Goal: Entertainment & Leisure: Browse casually

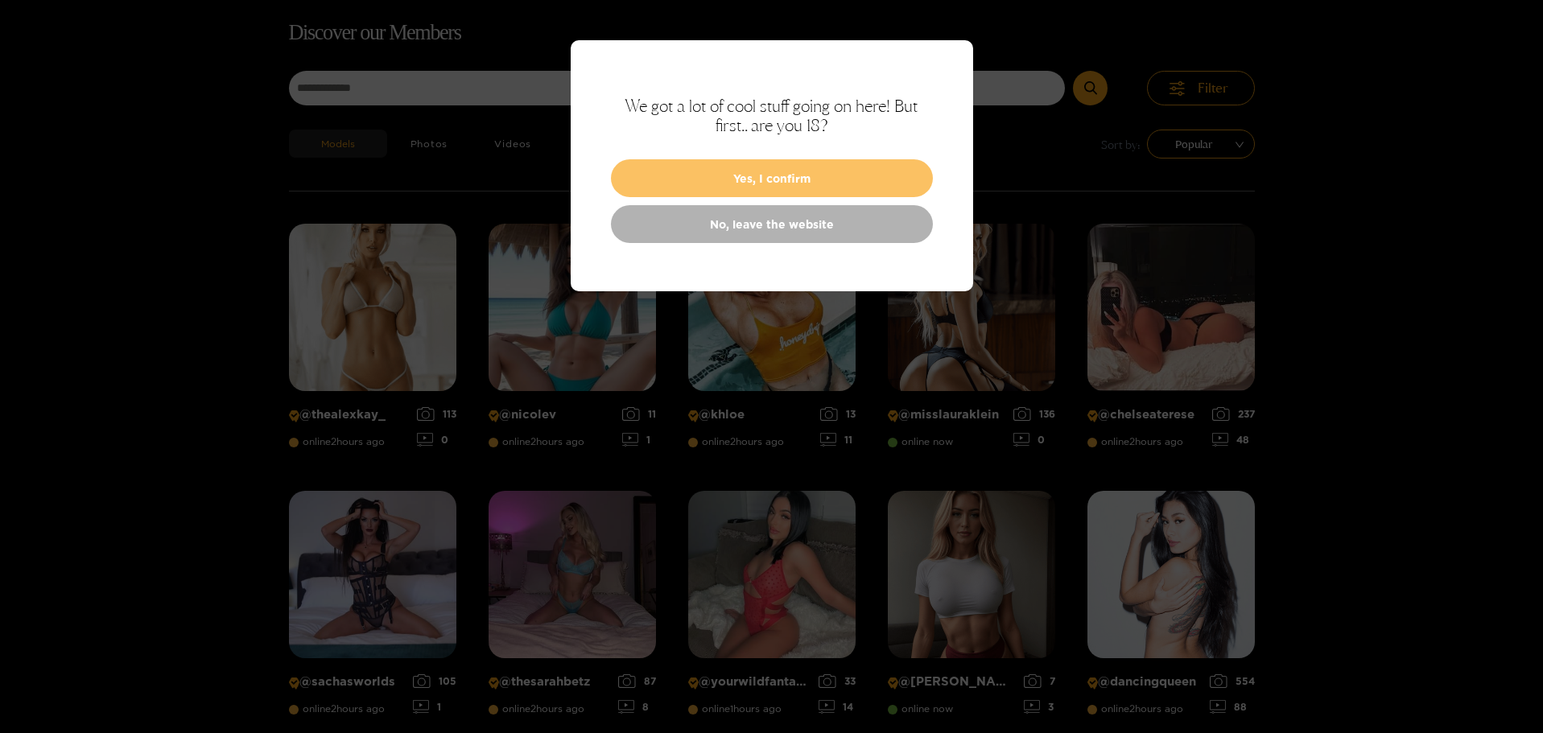
scroll to position [103, 0]
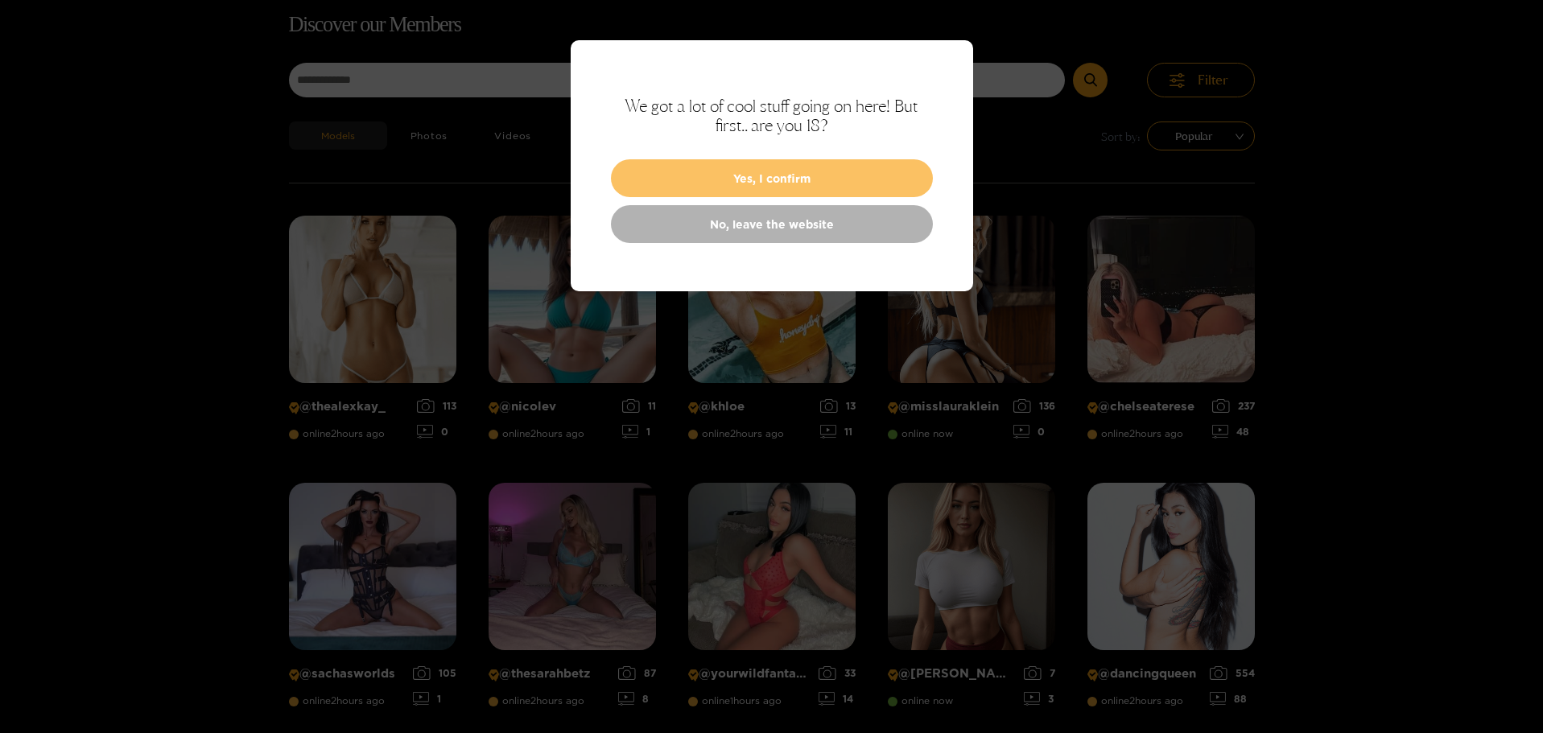
click at [802, 183] on button "Yes, I confirm" at bounding box center [772, 178] width 322 height 38
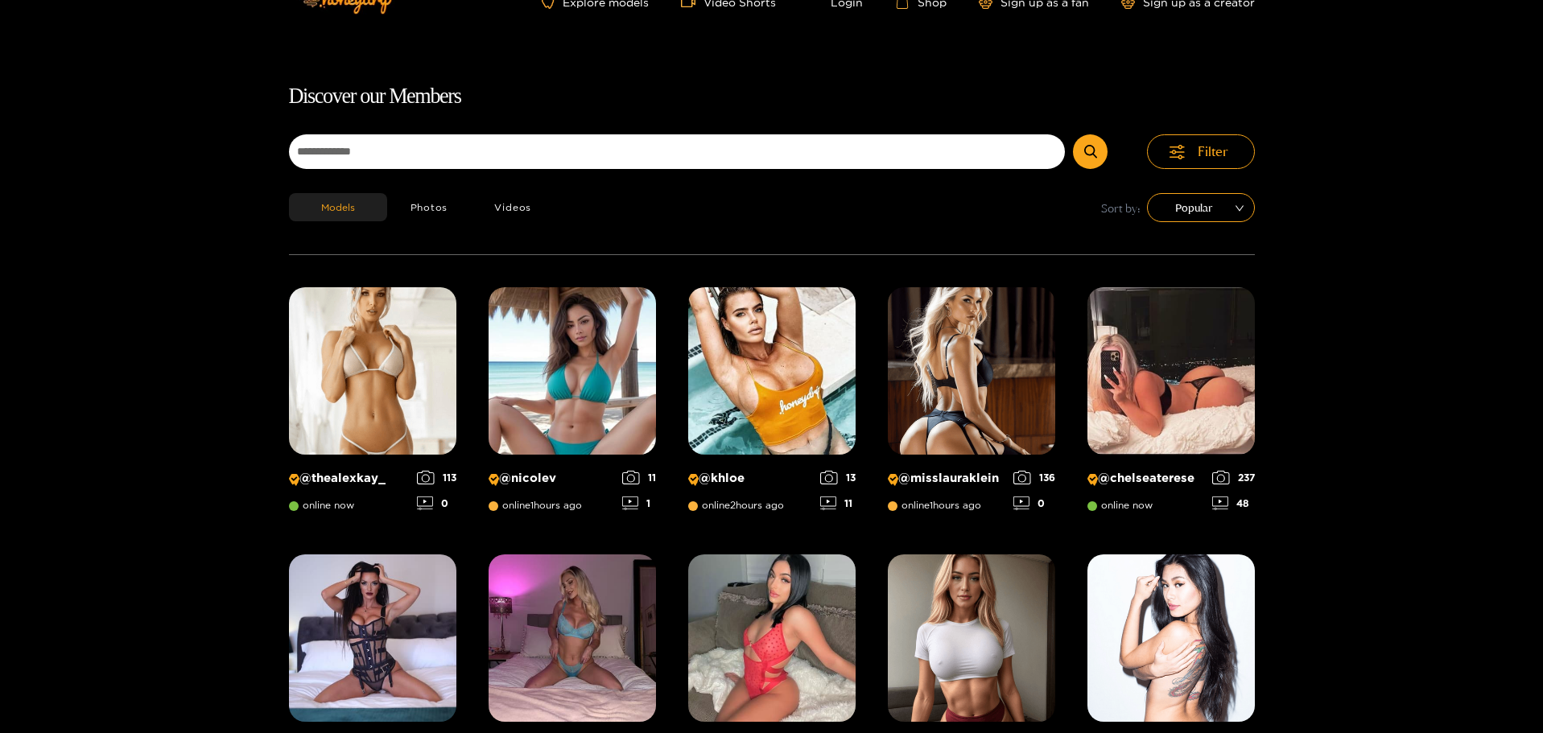
scroll to position [23, 0]
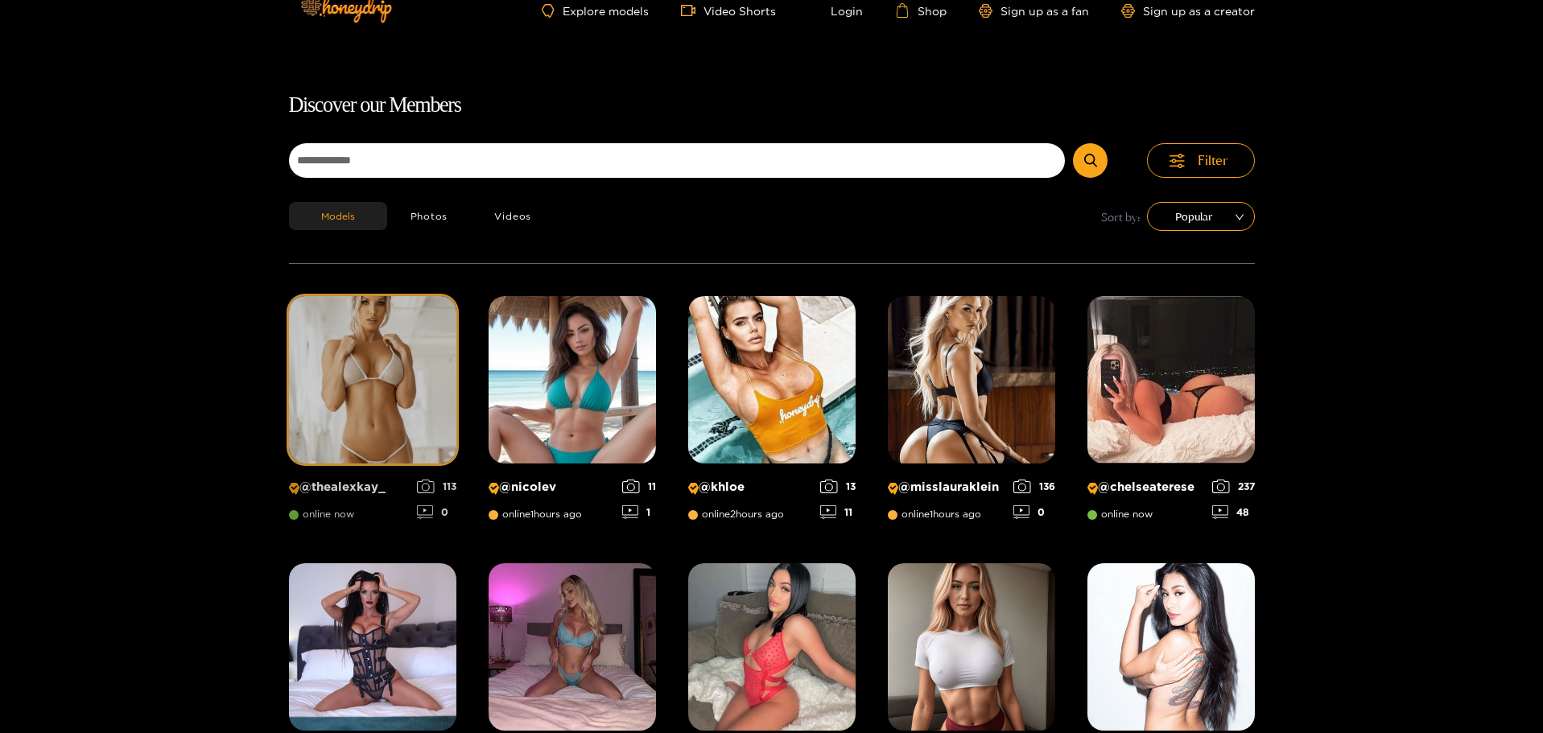
click at [410, 401] on img at bounding box center [372, 379] width 167 height 167
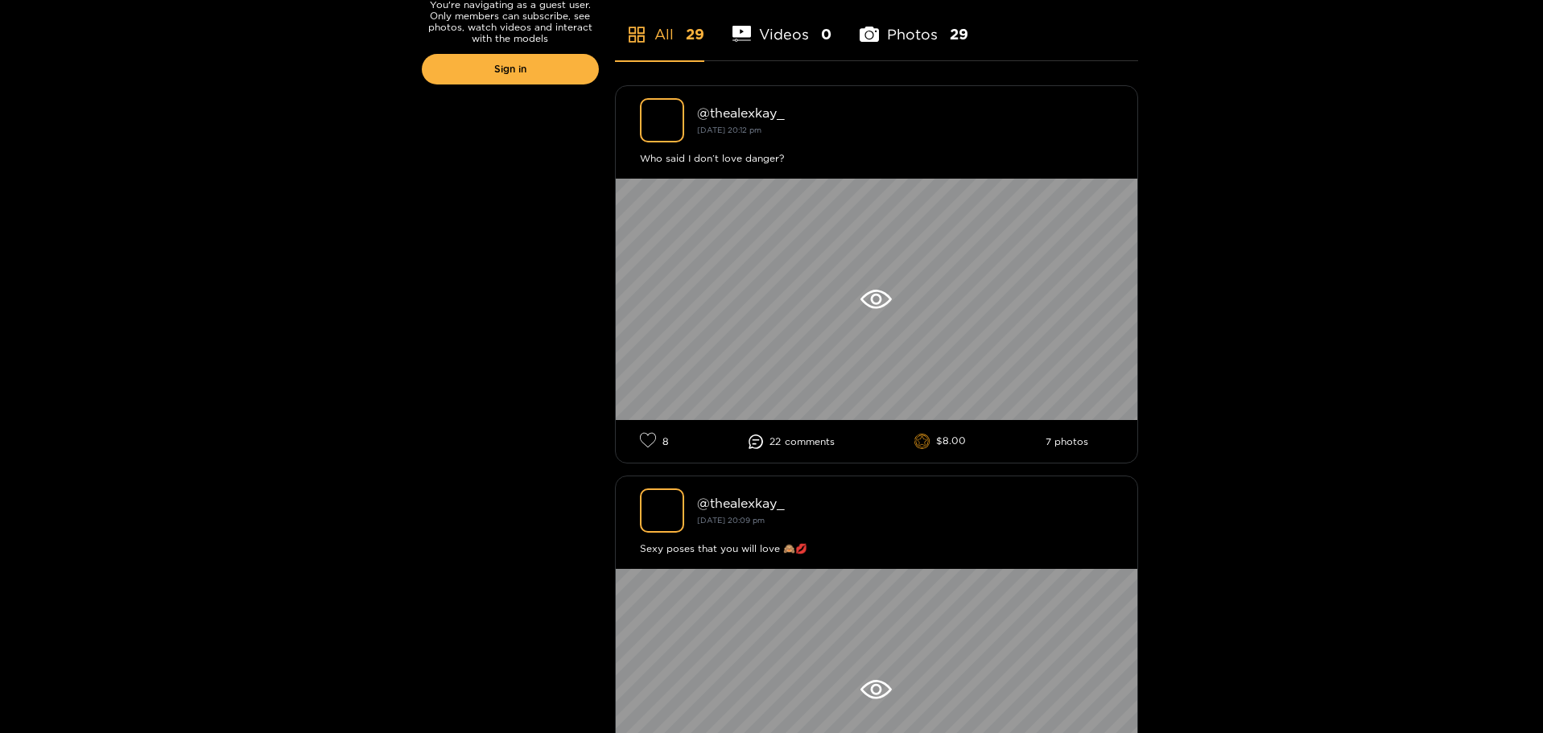
scroll to position [402, 0]
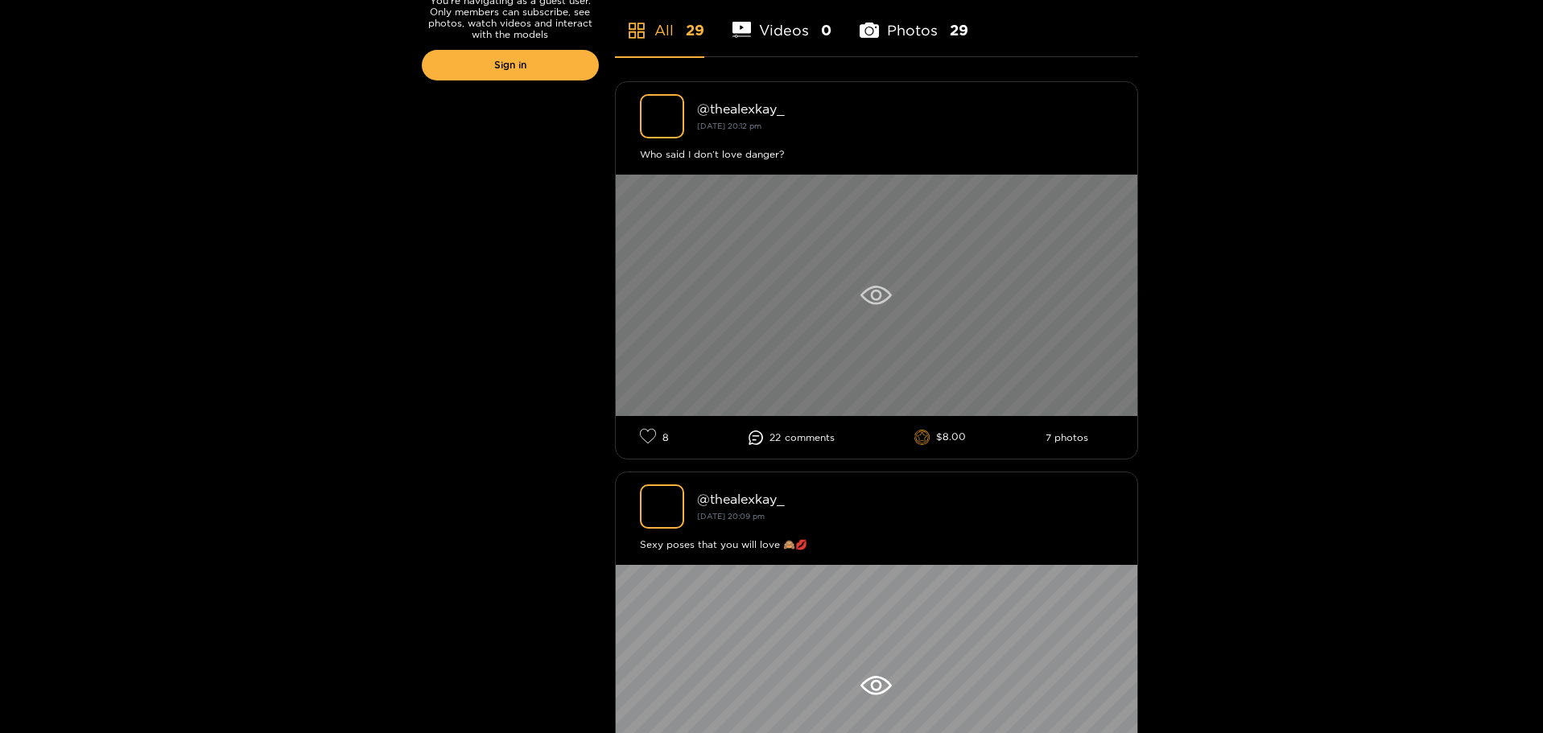
click at [880, 295] on icon at bounding box center [875, 295] width 11 height 11
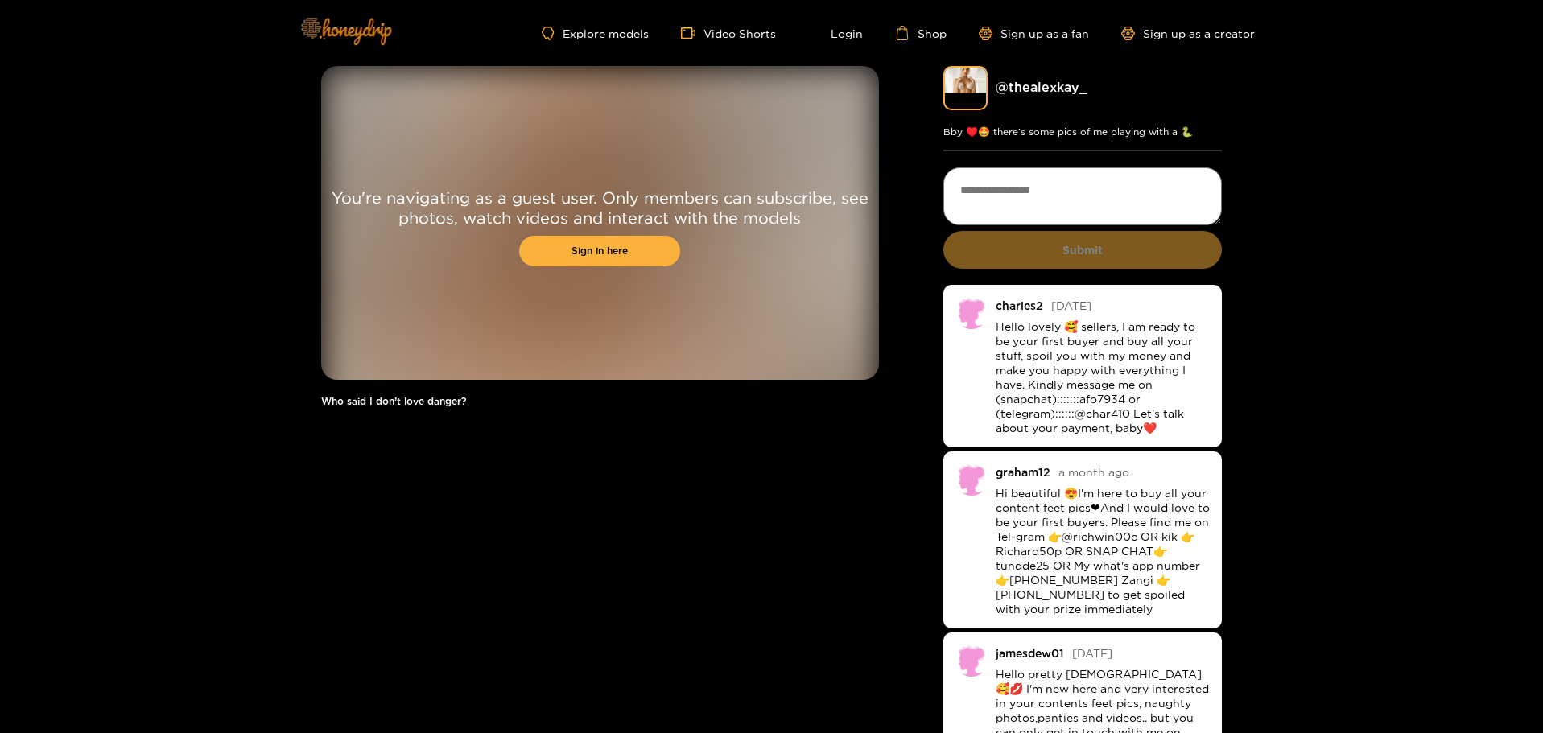
click at [349, 20] on img at bounding box center [345, 31] width 113 height 68
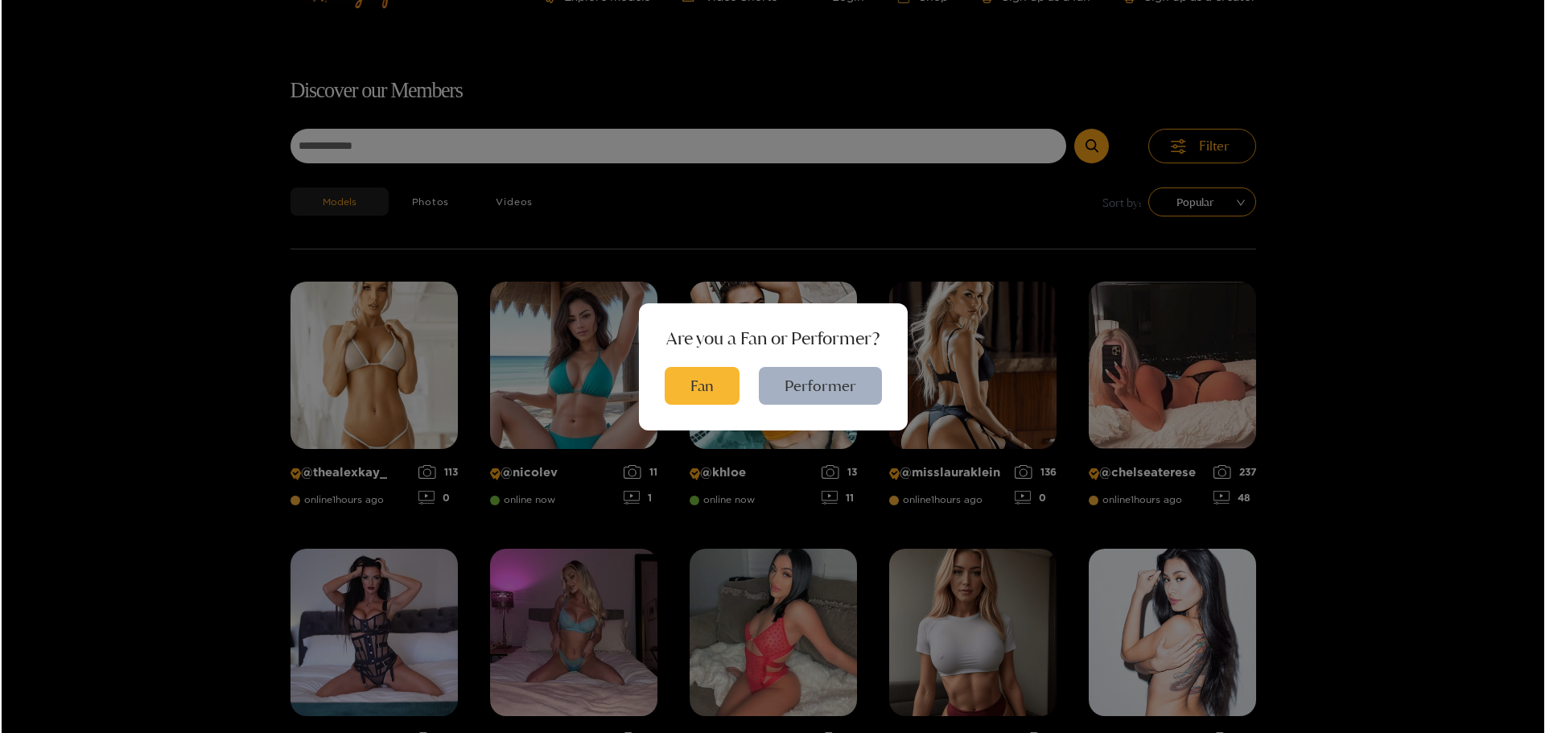
scroll to position [103, 0]
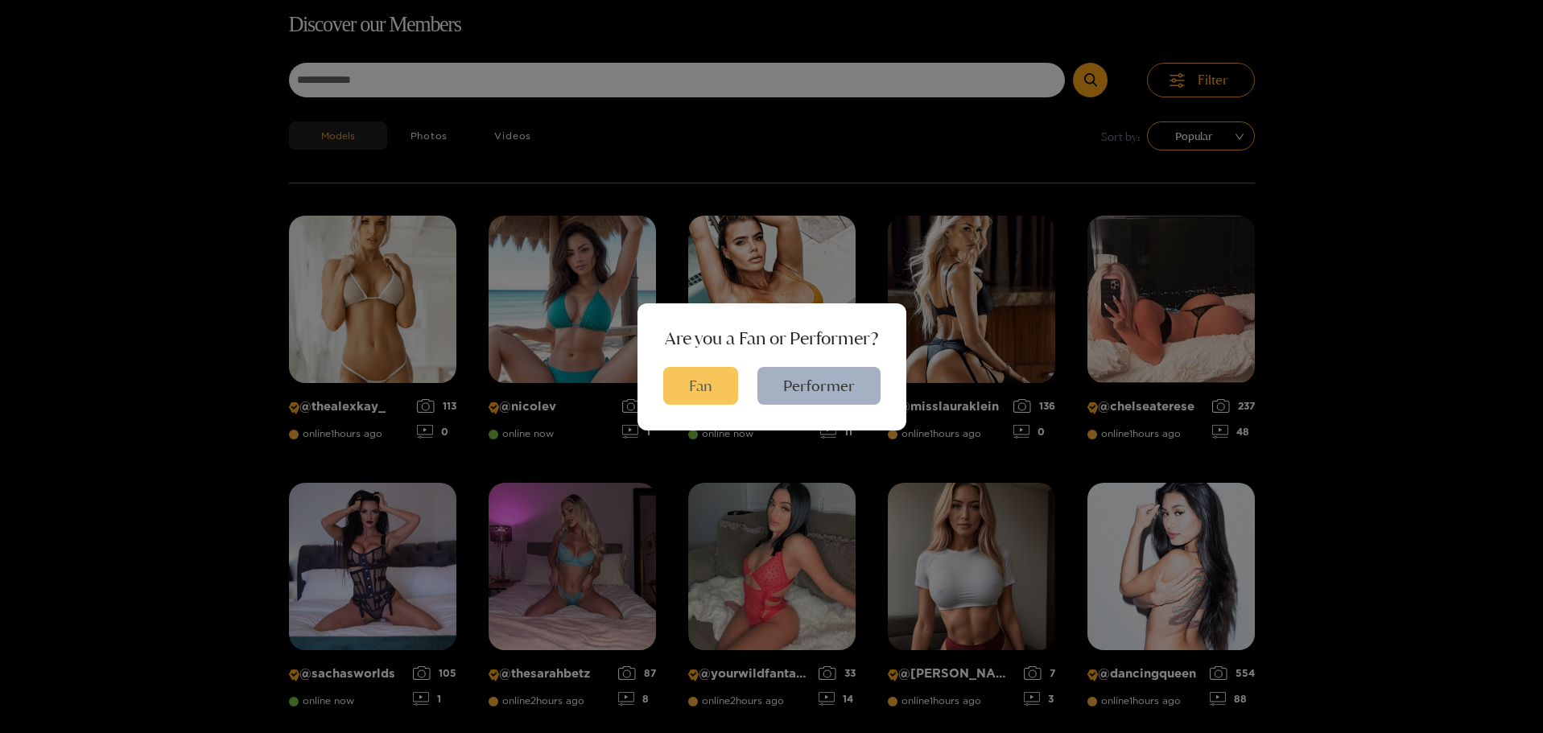
click at [705, 382] on button "Fan" at bounding box center [700, 386] width 75 height 38
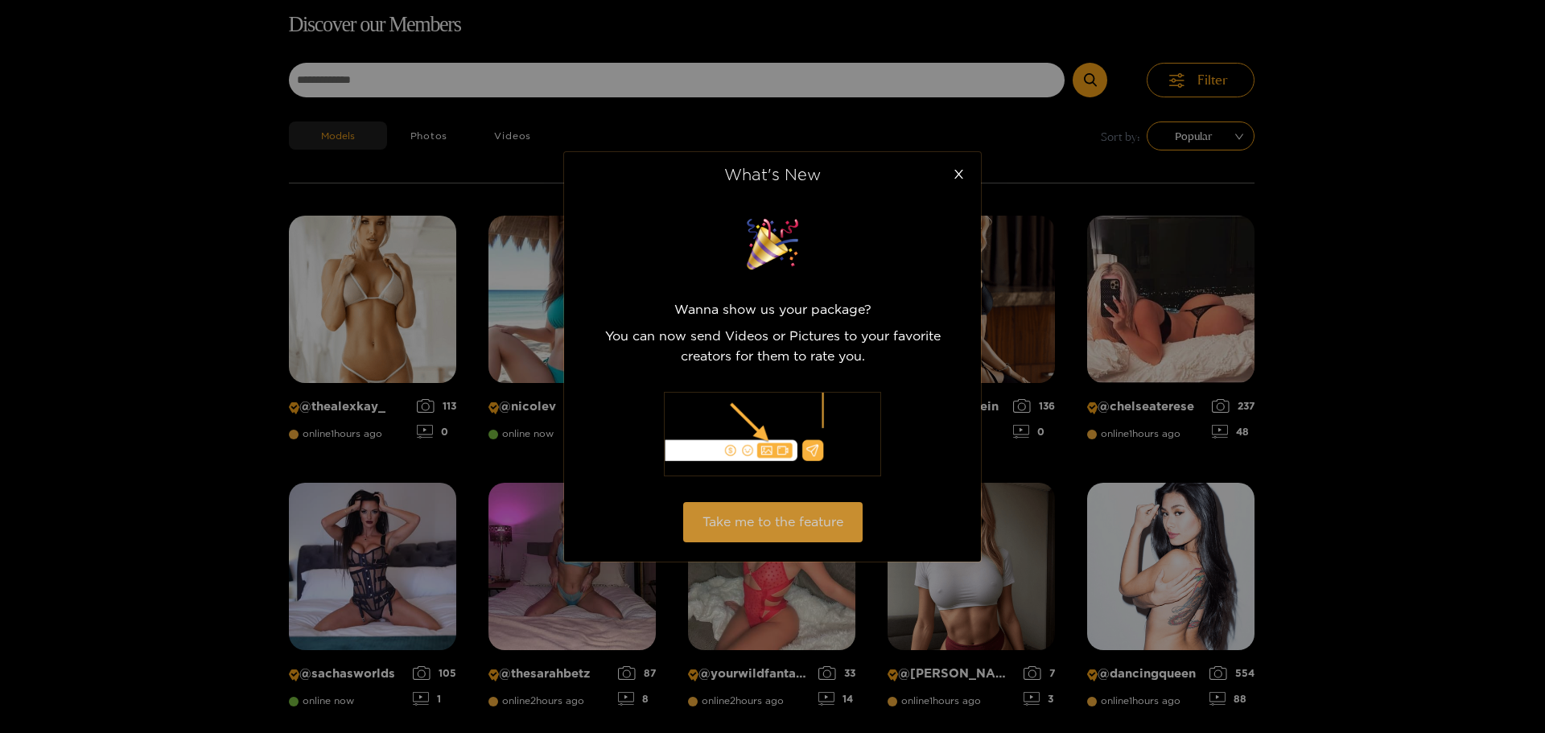
click at [824, 520] on button "Take me to the feature" at bounding box center [772, 521] width 179 height 39
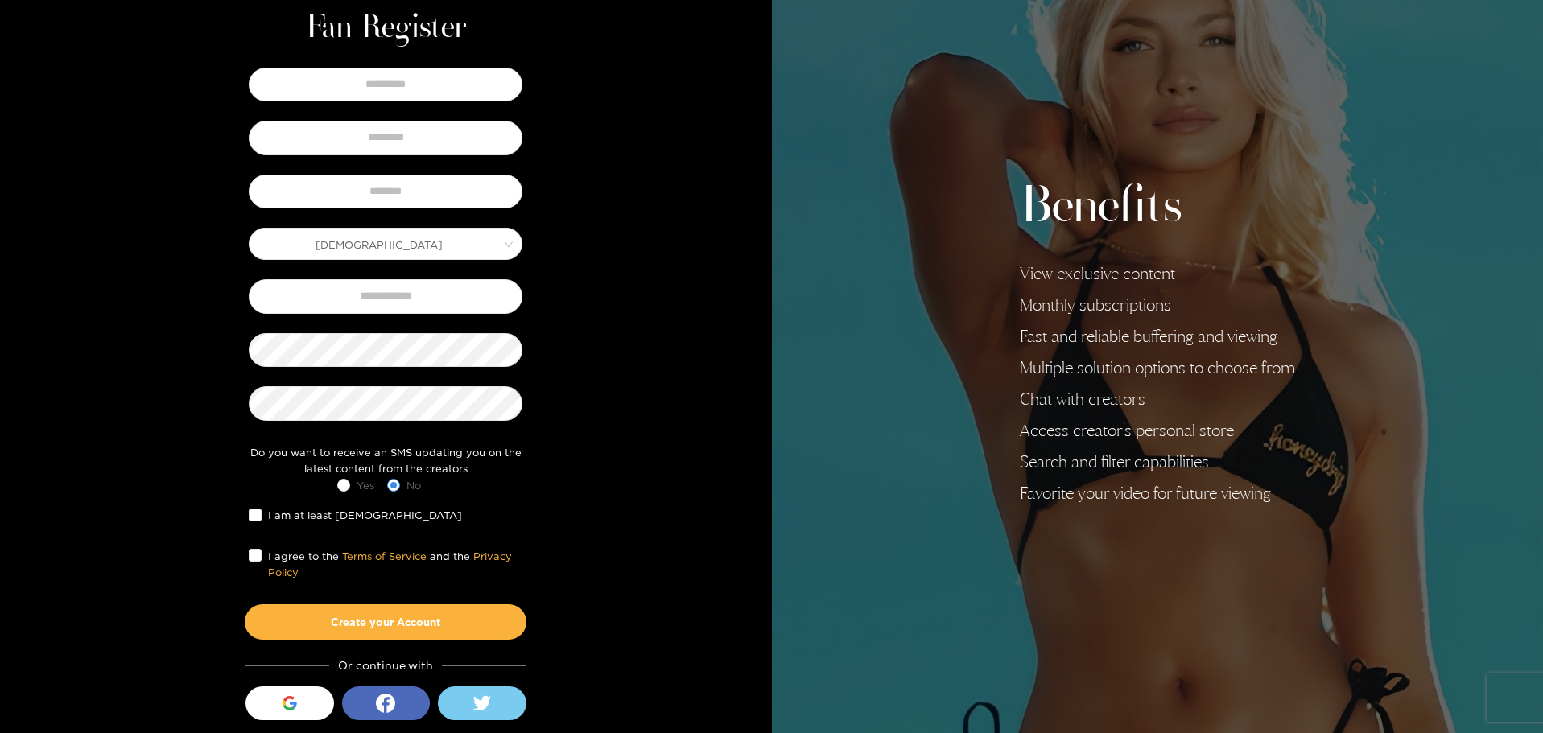
scroll to position [102, 0]
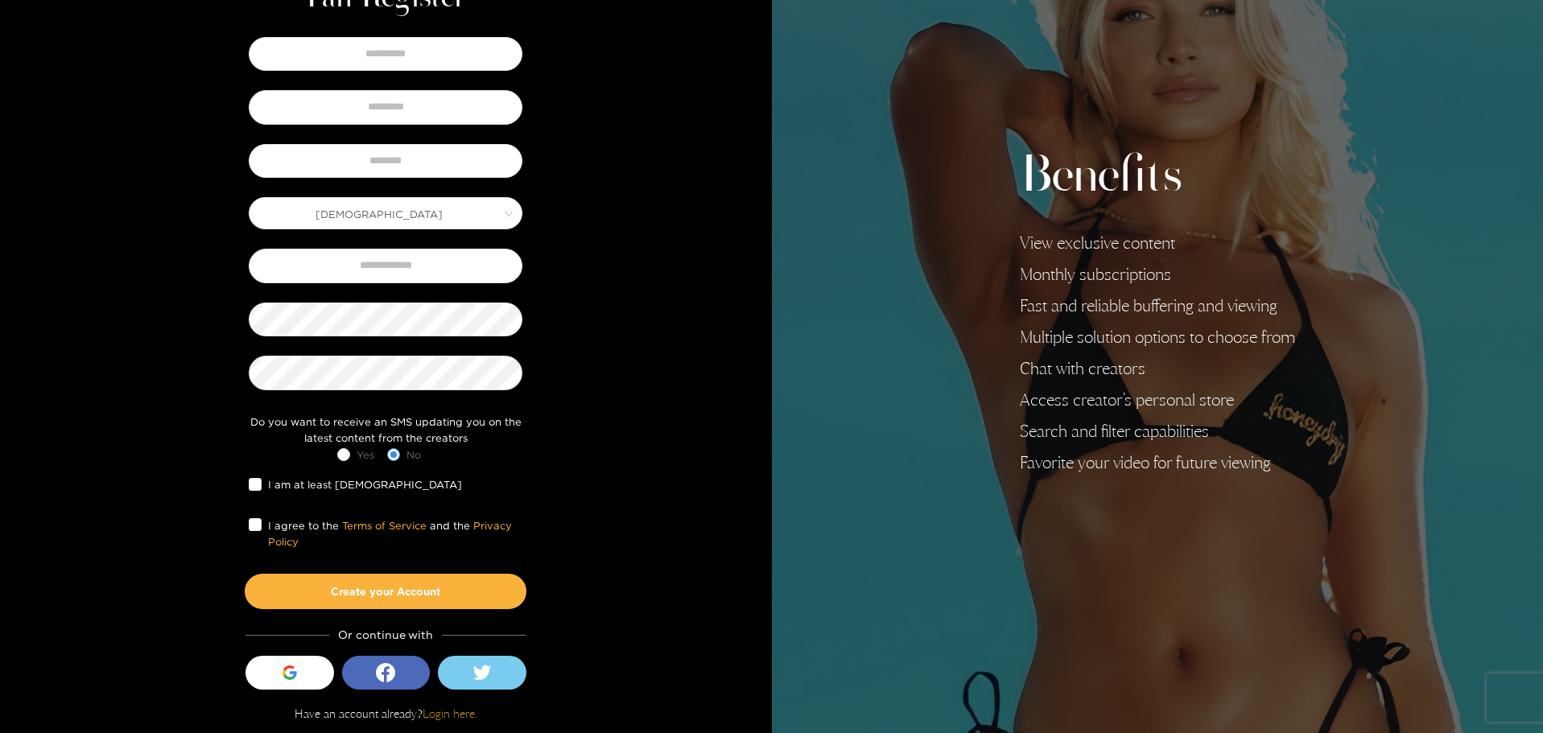
click at [438, 713] on link "Login here." at bounding box center [449, 714] width 55 height 14
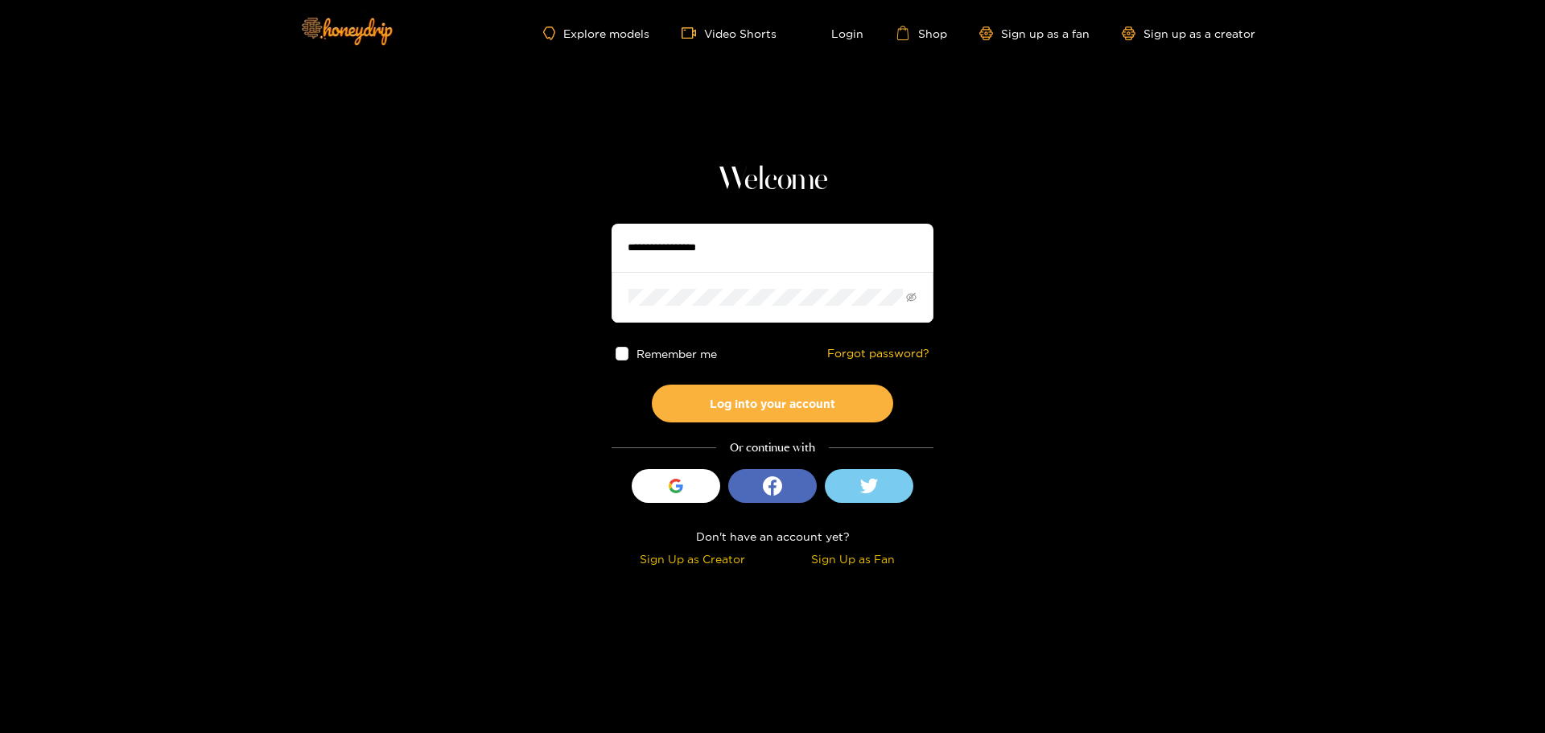
click at [741, 253] on input "text" at bounding box center [773, 248] width 322 height 48
type input "**********"
click at [789, 413] on button "Log into your account" at bounding box center [772, 404] width 241 height 38
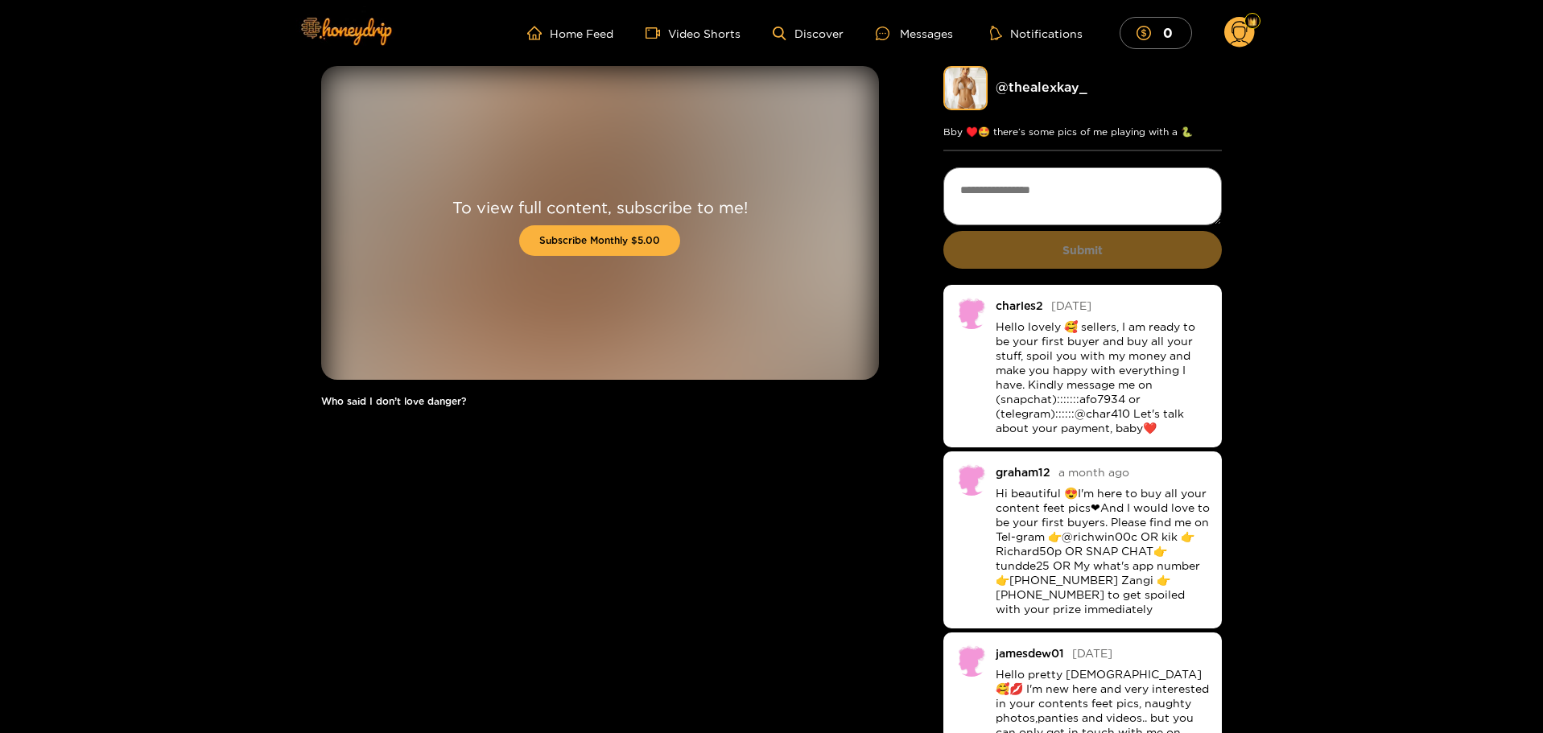
click at [971, 101] on img at bounding box center [965, 88] width 44 height 44
click at [1018, 85] on link "@ thealexkay_" at bounding box center [1041, 87] width 92 height 14
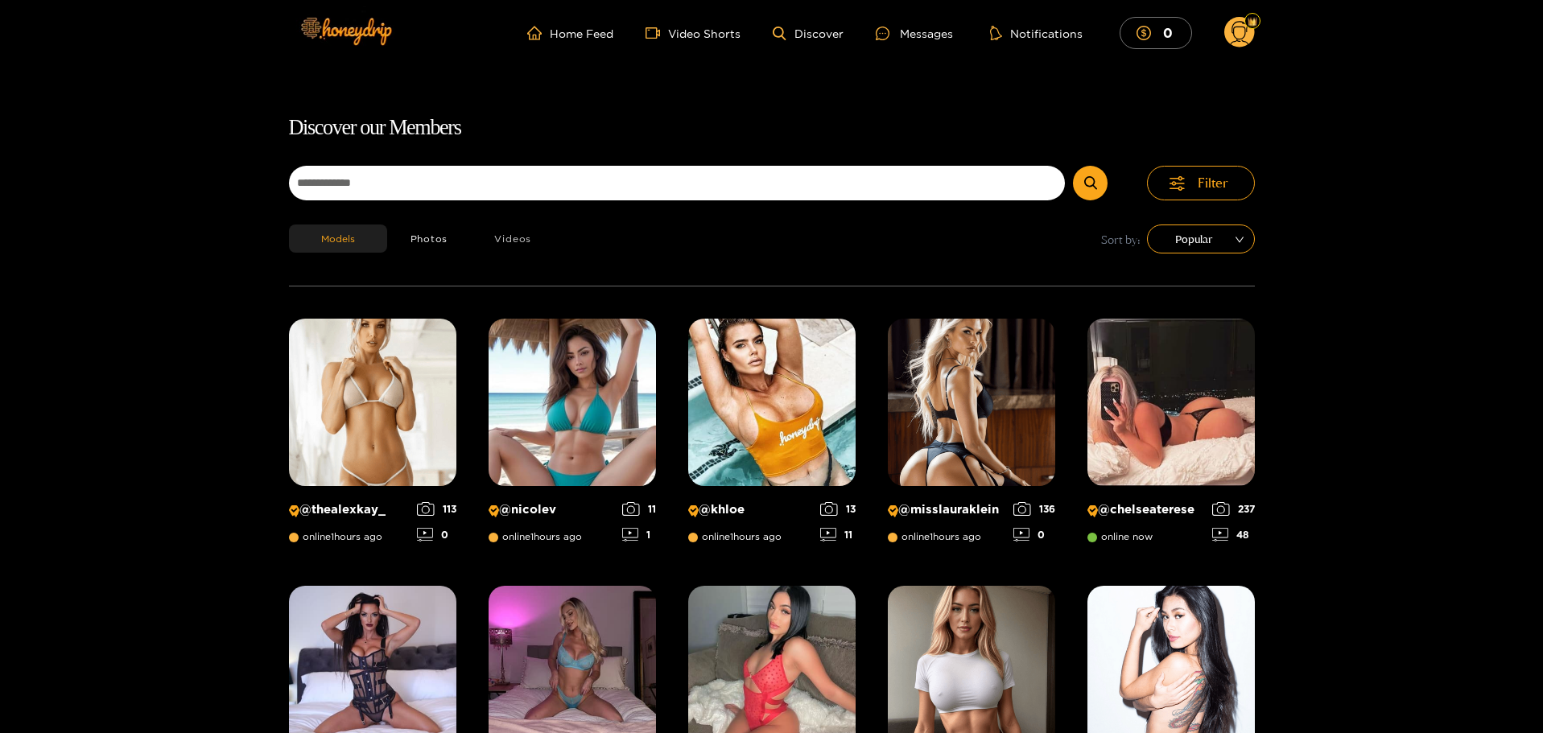
click at [494, 237] on button "Videos" at bounding box center [513, 239] width 84 height 28
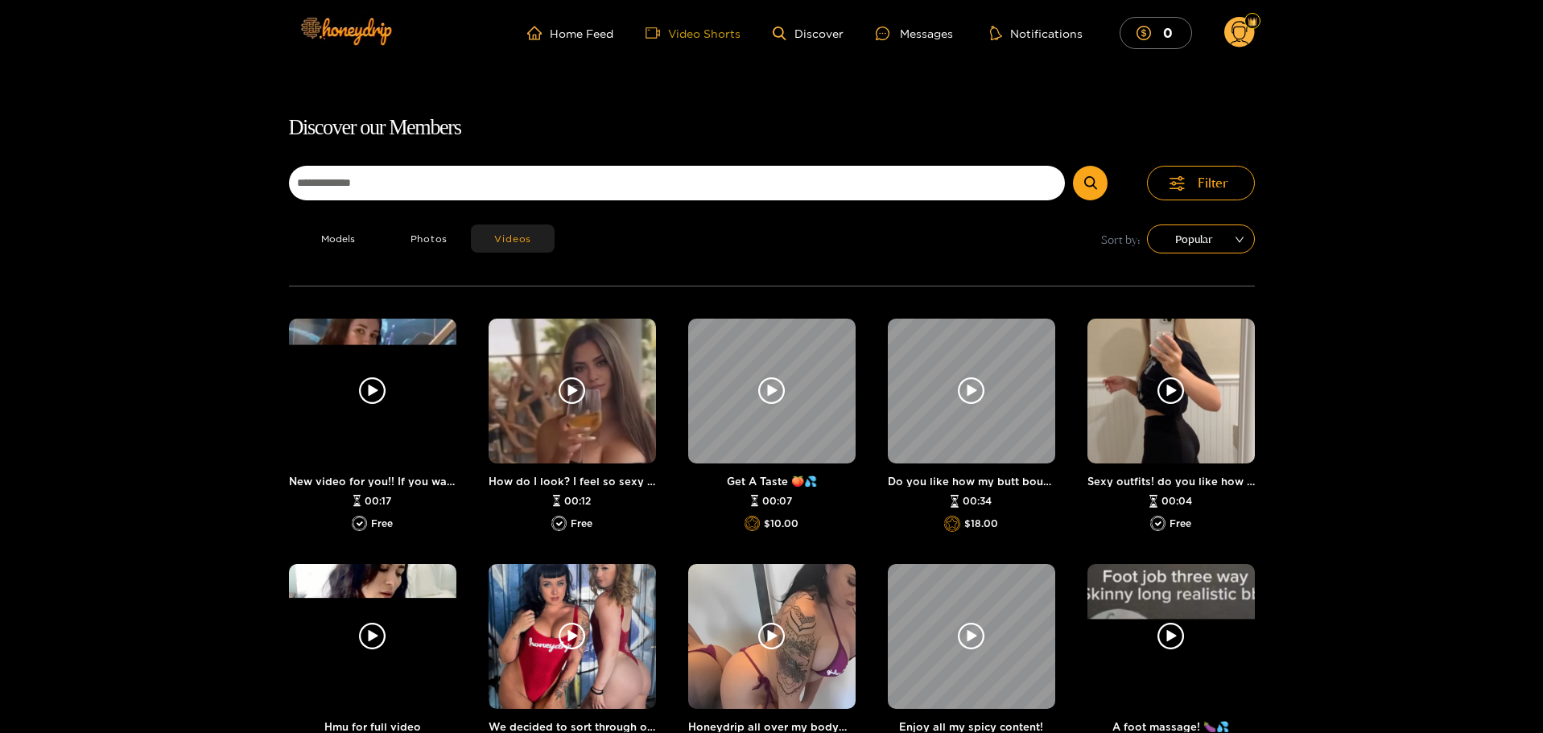
click at [731, 31] on link "Video Shorts" at bounding box center [692, 33] width 95 height 14
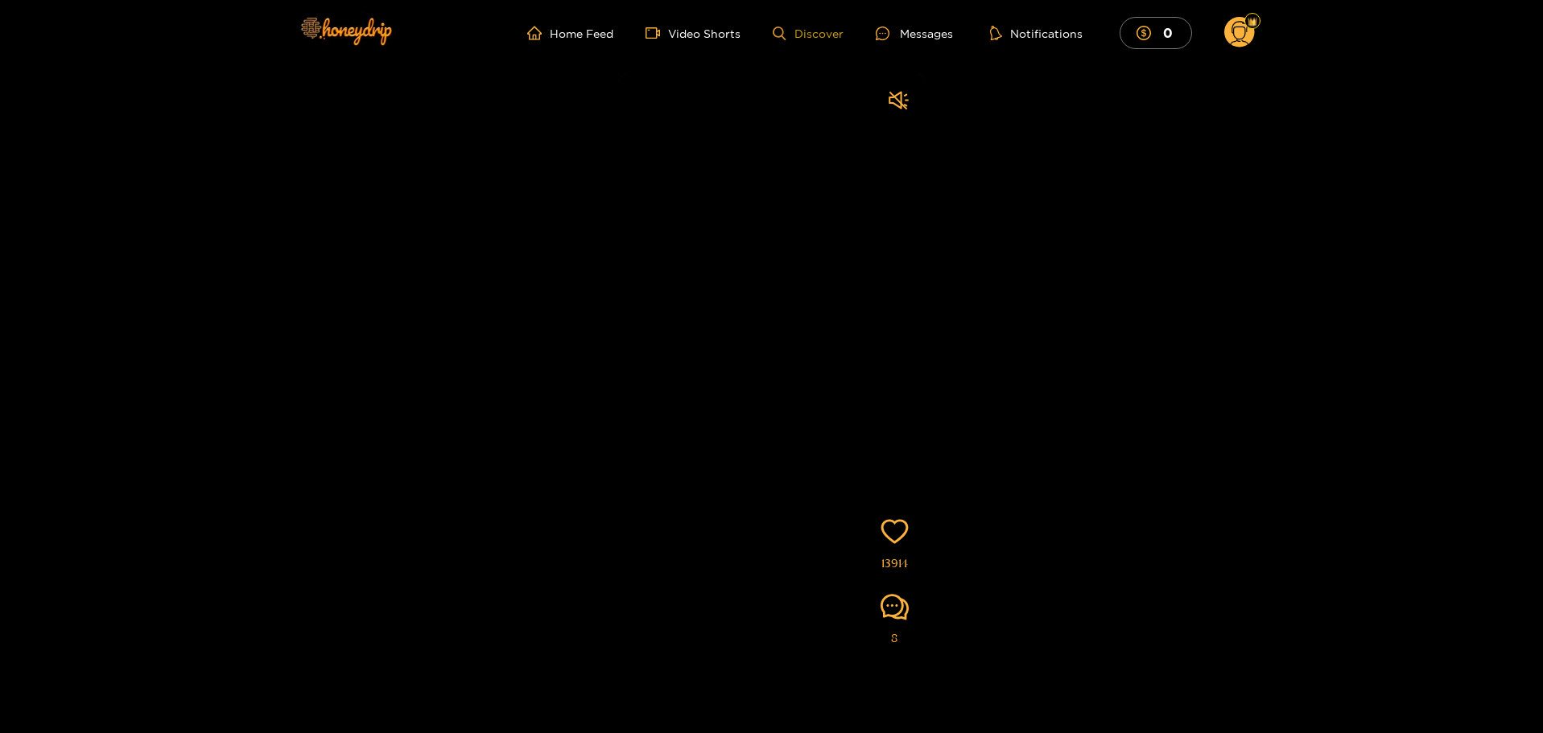
click at [830, 35] on link "Discover" at bounding box center [807, 34] width 70 height 14
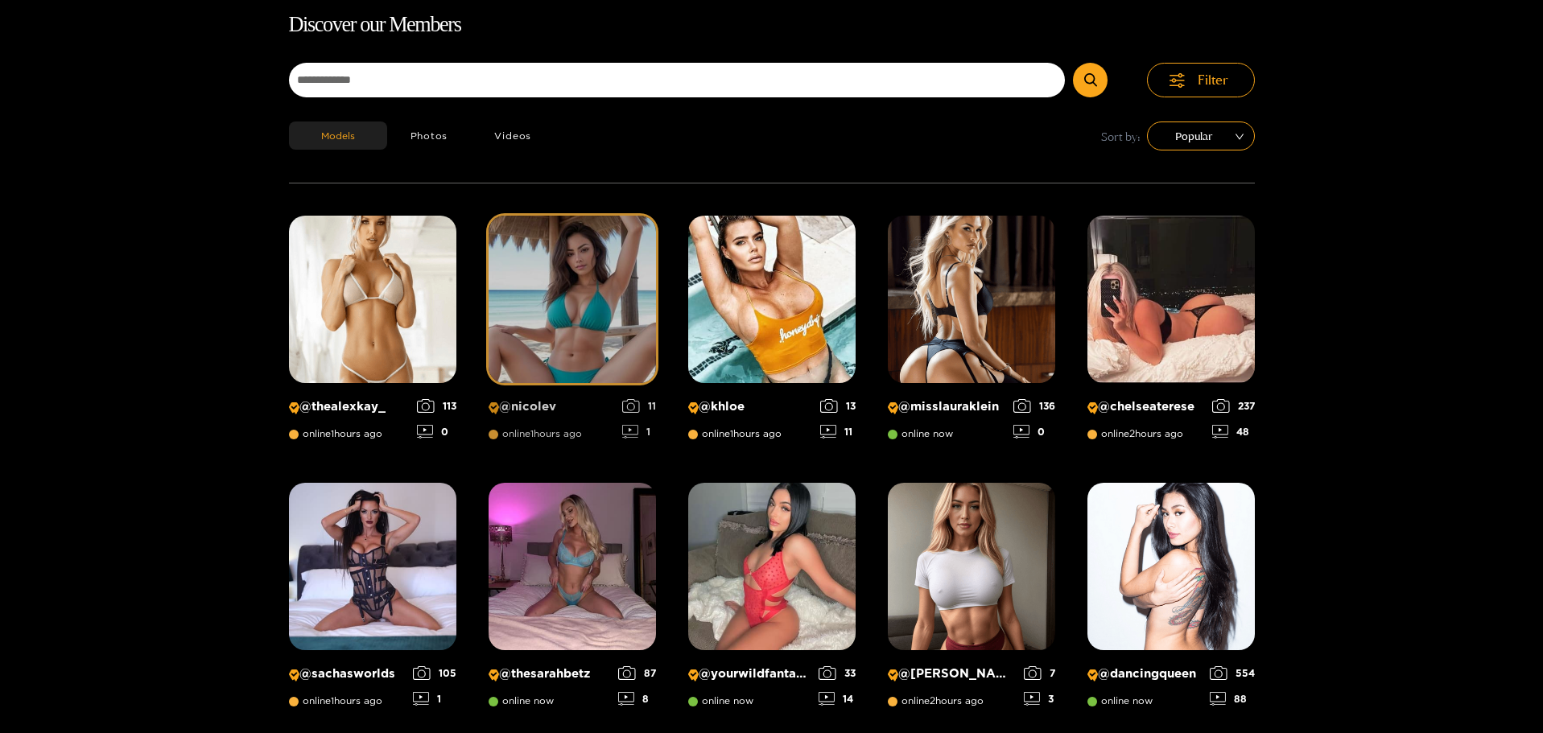
click at [568, 340] on img at bounding box center [571, 299] width 167 height 167
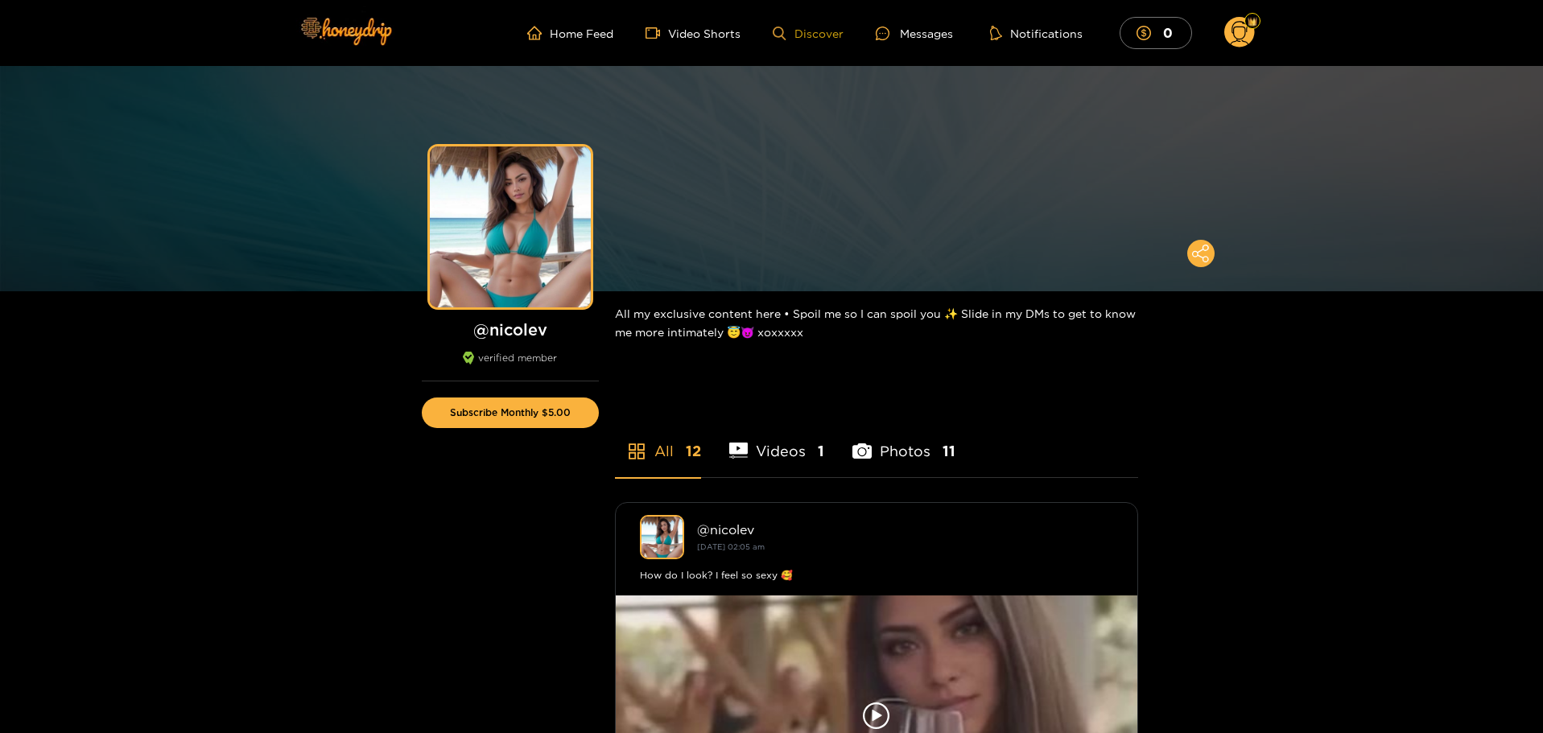
click at [839, 33] on link "Discover" at bounding box center [807, 34] width 70 height 14
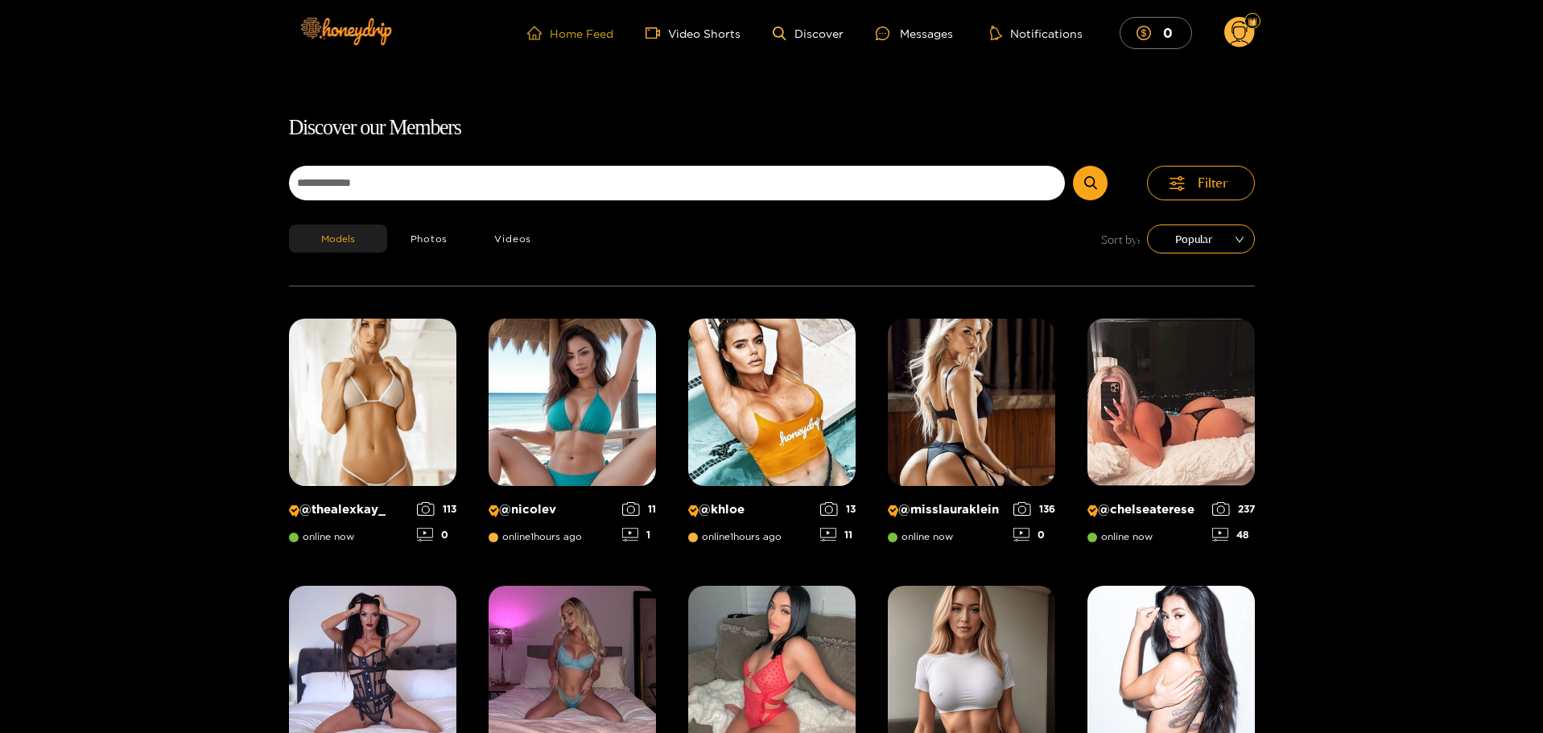
click at [571, 29] on link "Home Feed" at bounding box center [570, 33] width 86 height 14
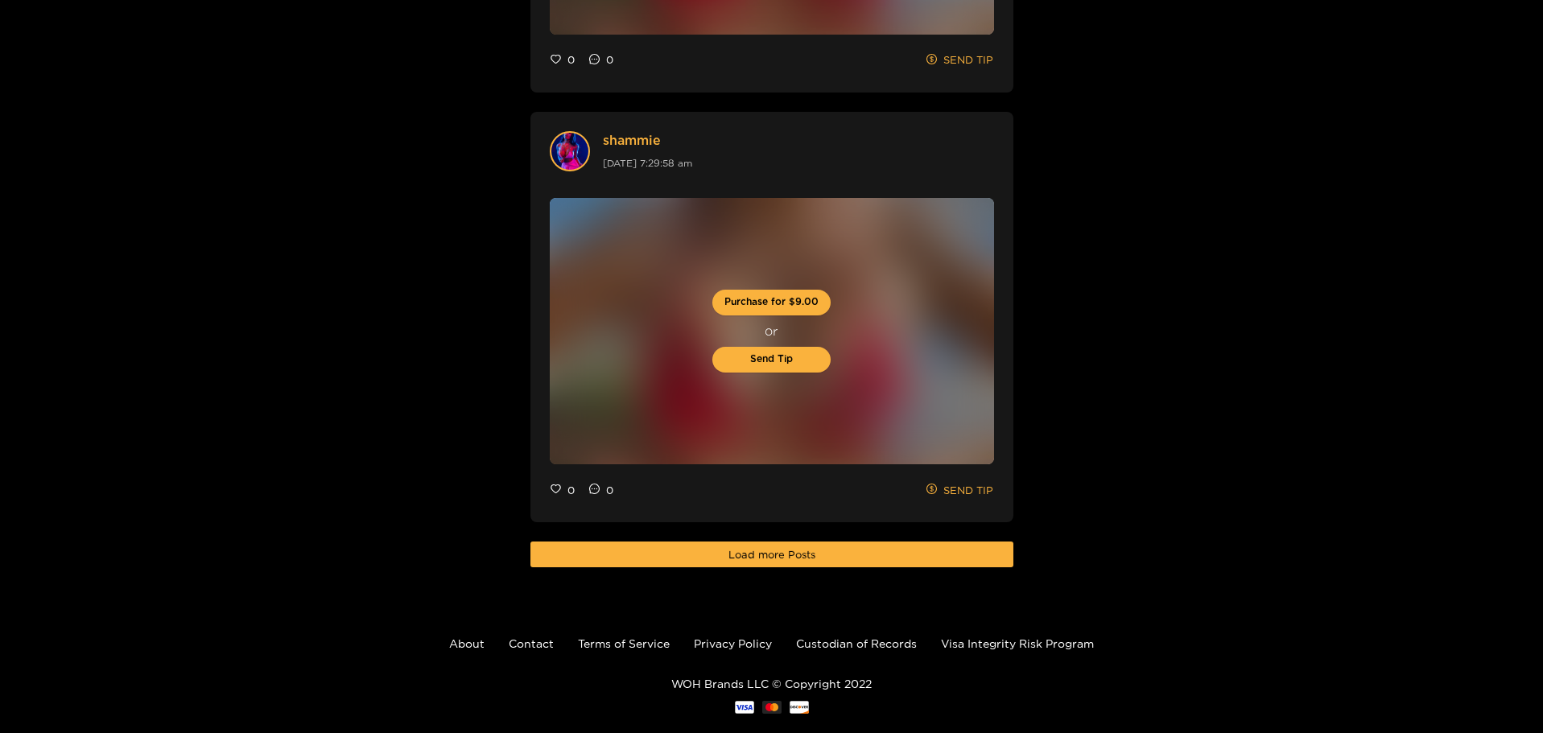
scroll to position [4507, 0]
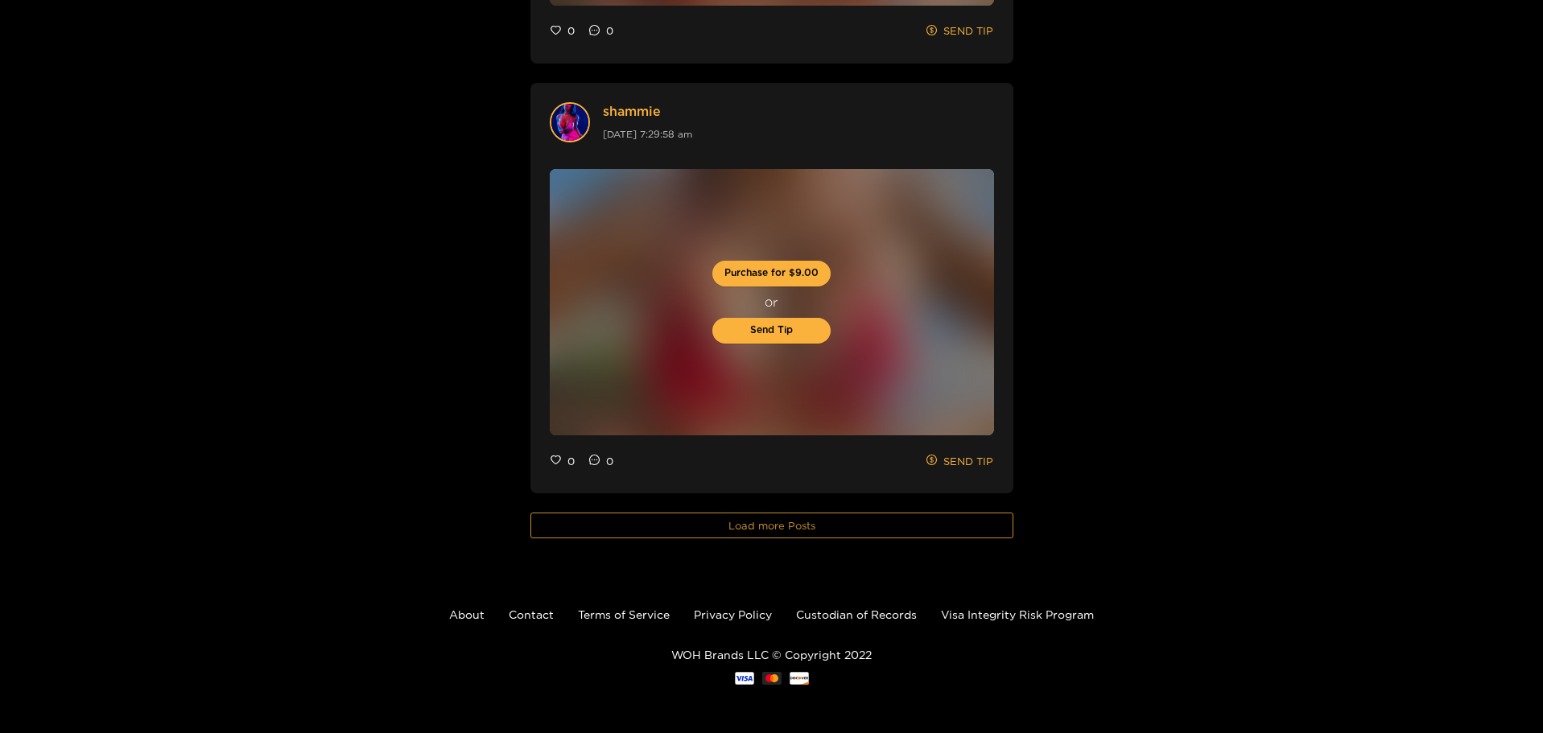
click at [814, 517] on span "Load more Posts" at bounding box center [771, 525] width 87 height 16
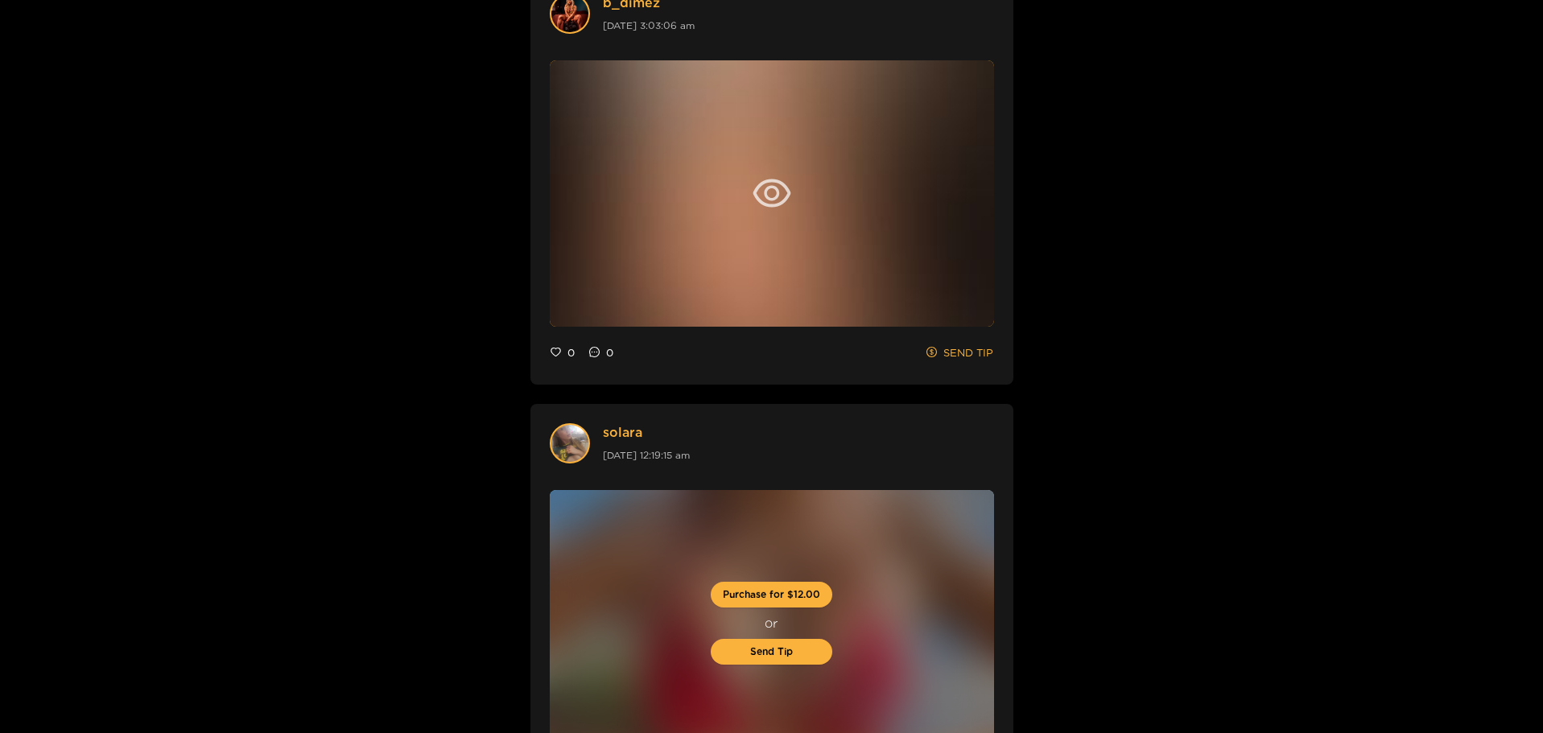
scroll to position [5070, 0]
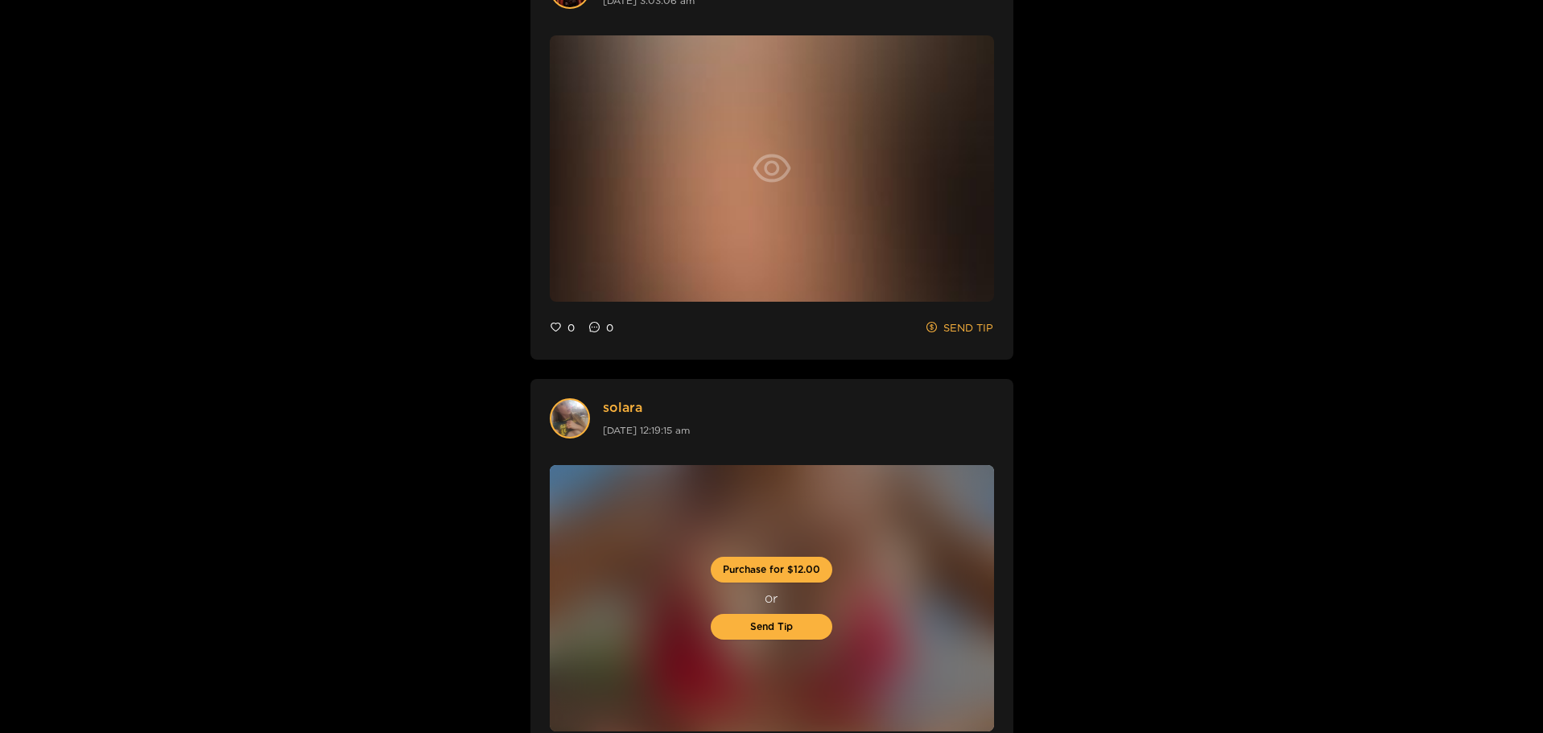
click at [805, 171] on div at bounding box center [772, 168] width 444 height 266
